Goal: Information Seeking & Learning: Learn about a topic

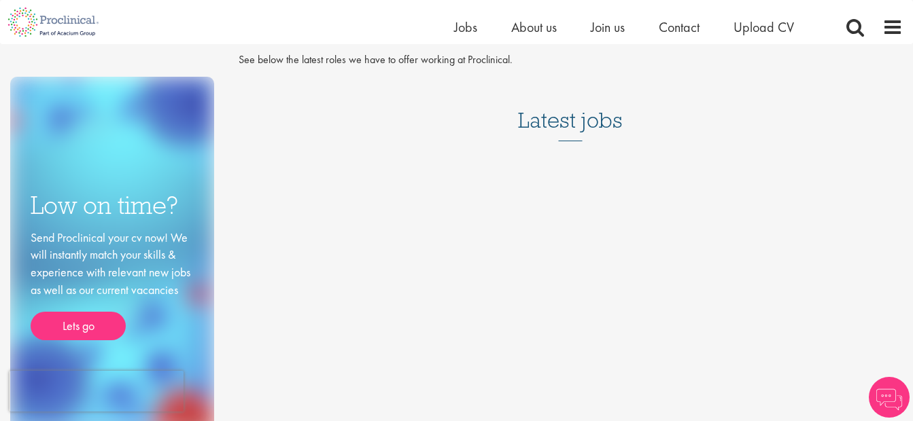
scroll to position [56, 0]
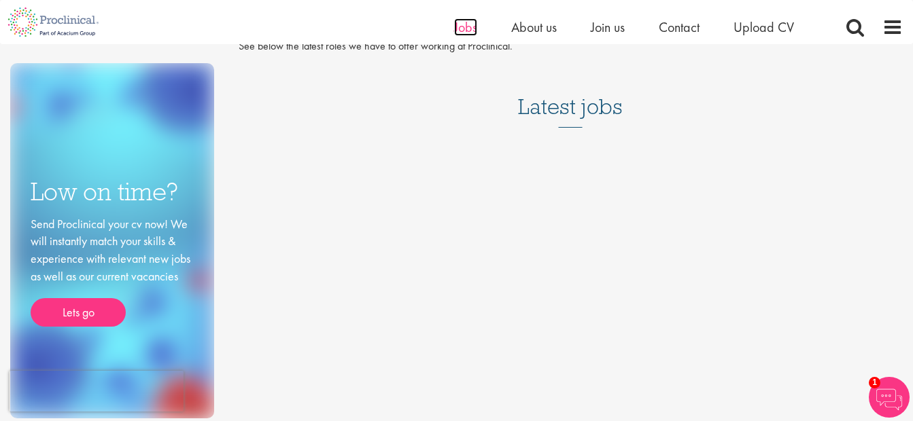
click at [474, 33] on span "Jobs" at bounding box center [465, 27] width 23 height 18
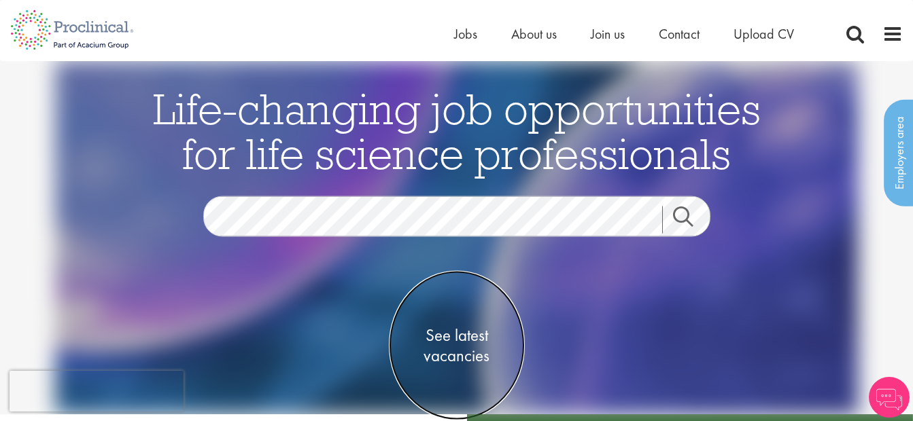
click at [470, 338] on span "See latest vacancies" at bounding box center [457, 346] width 136 height 41
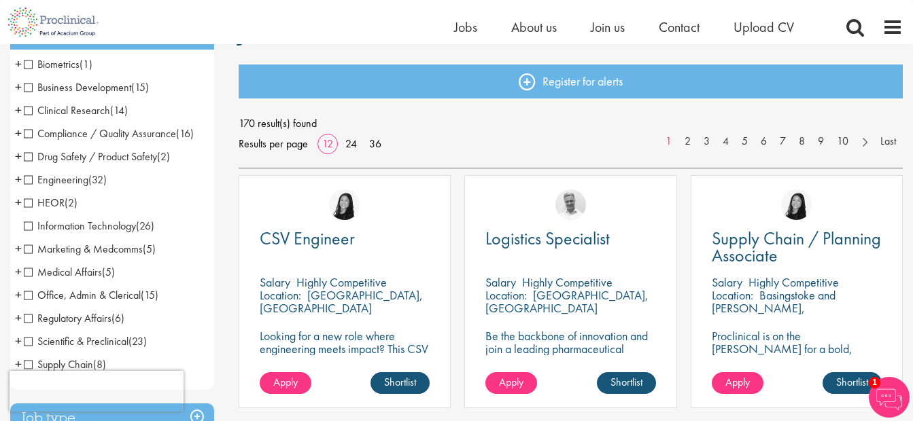
scroll to position [138, 0]
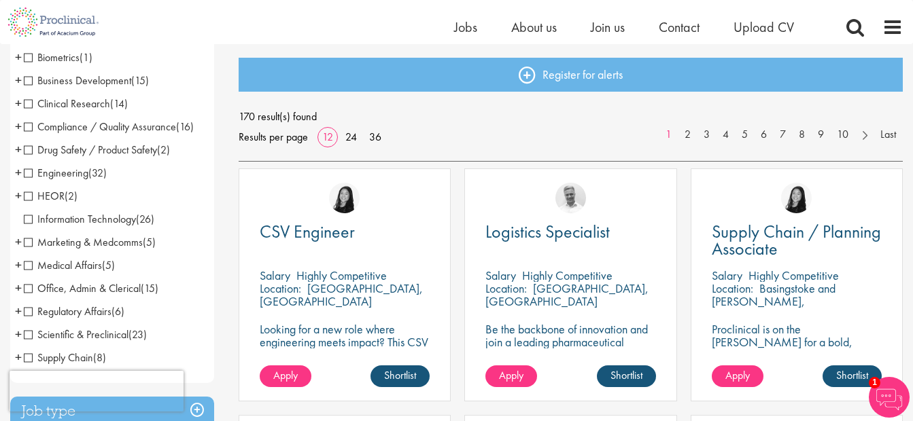
click at [31, 82] on span "Business Development" at bounding box center [77, 80] width 107 height 14
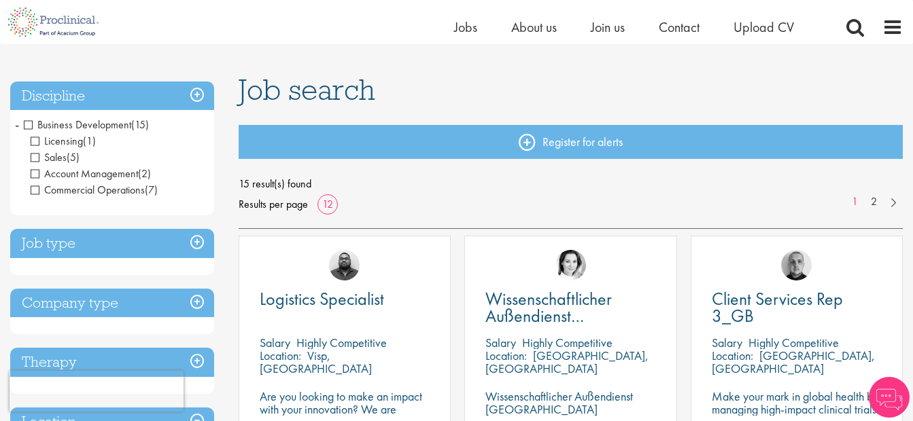
scroll to position [75, 0]
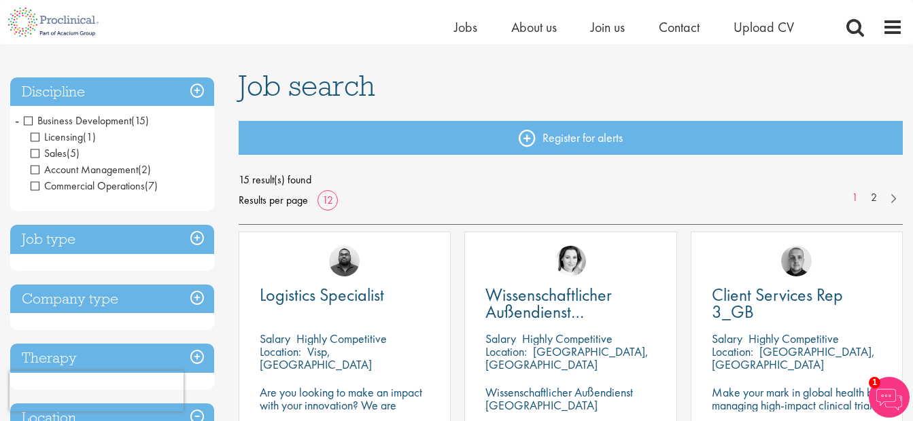
click at [29, 122] on span "Business Development" at bounding box center [77, 121] width 107 height 14
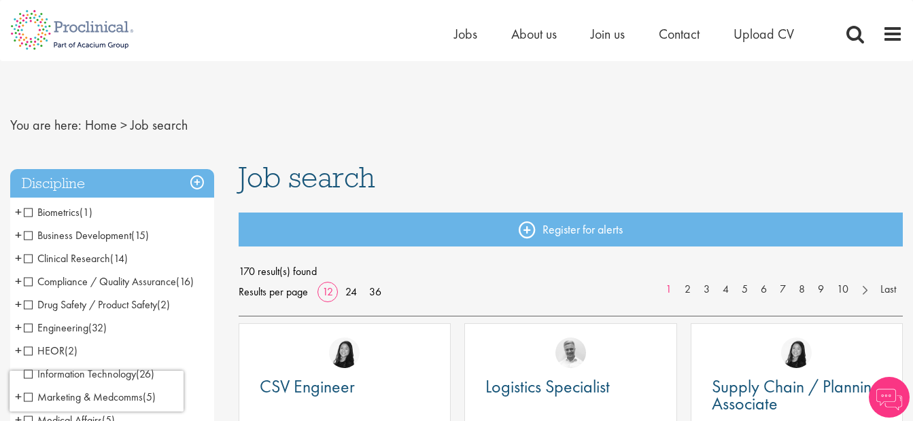
click at [79, 237] on span "Business Development" at bounding box center [77, 235] width 107 height 14
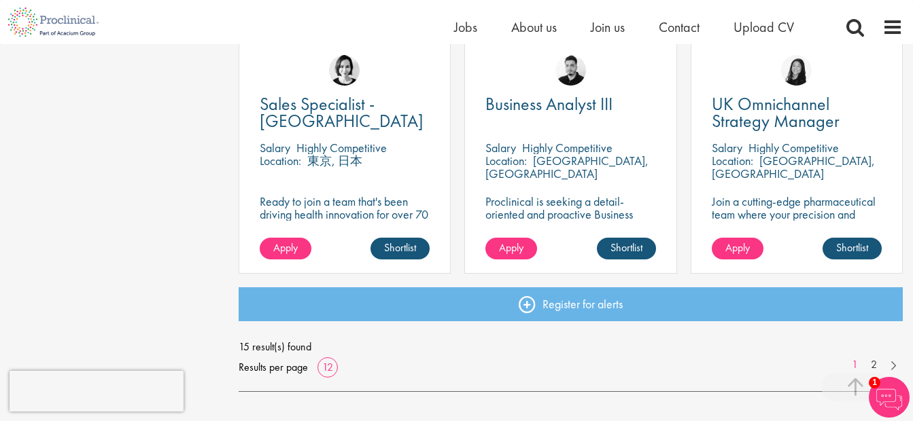
scroll to position [1033, 0]
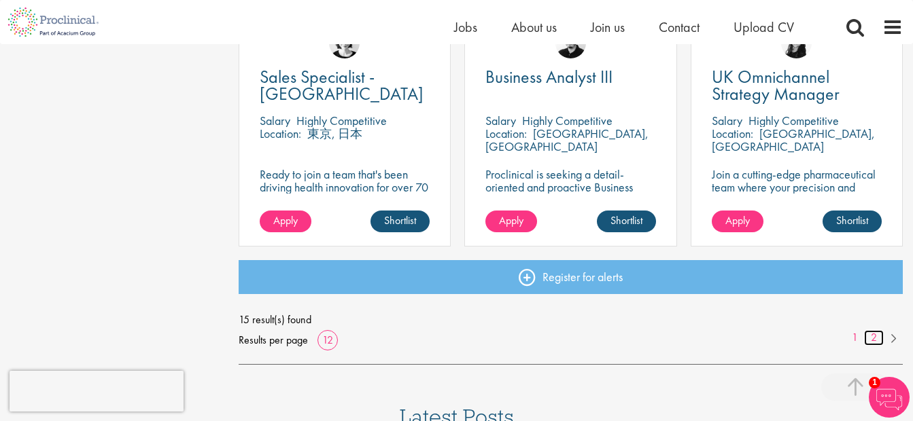
click at [873, 341] on link "2" at bounding box center [874, 338] width 20 height 16
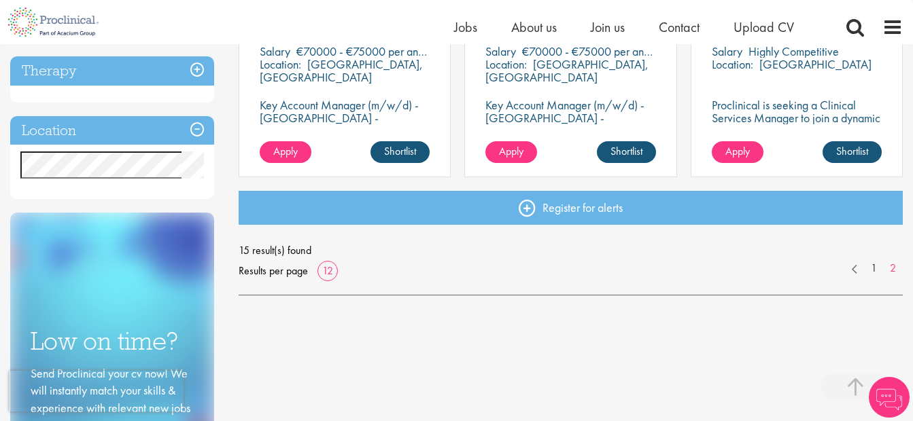
scroll to position [399, 0]
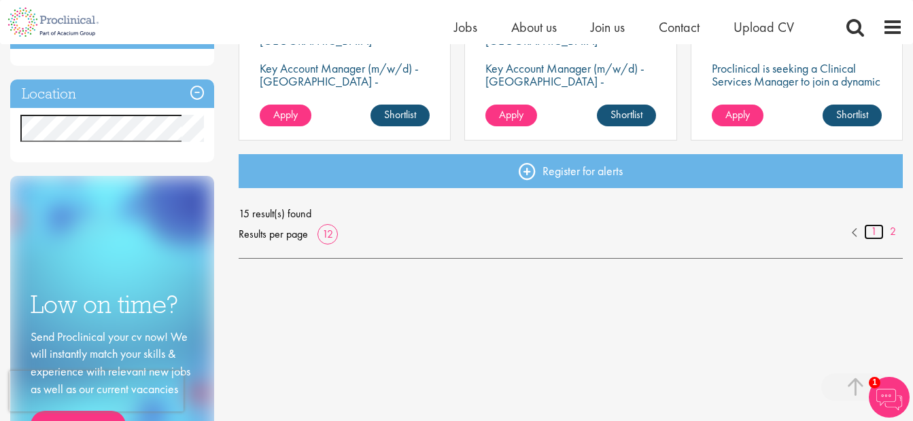
click at [872, 231] on link "1" at bounding box center [874, 232] width 20 height 16
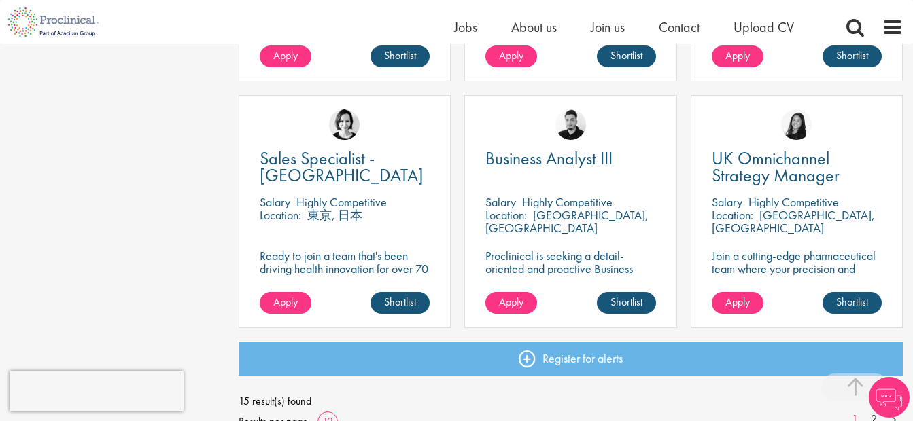
scroll to position [979, 0]
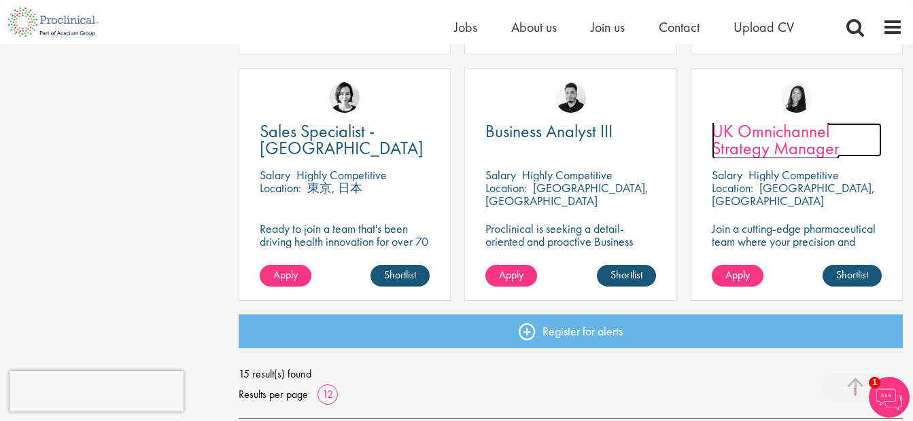
click at [777, 142] on span "UK Omnichannel Strategy Manager" at bounding box center [776, 140] width 128 height 40
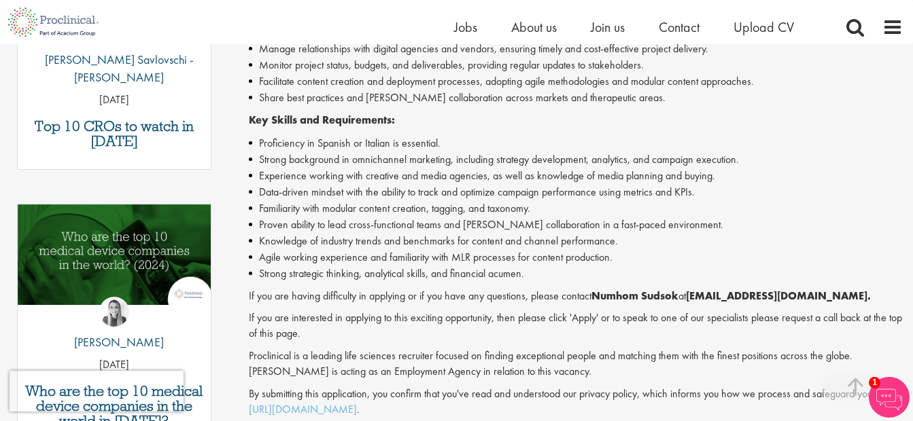
scroll to position [589, 0]
